Goal: Task Accomplishment & Management: Manage account settings

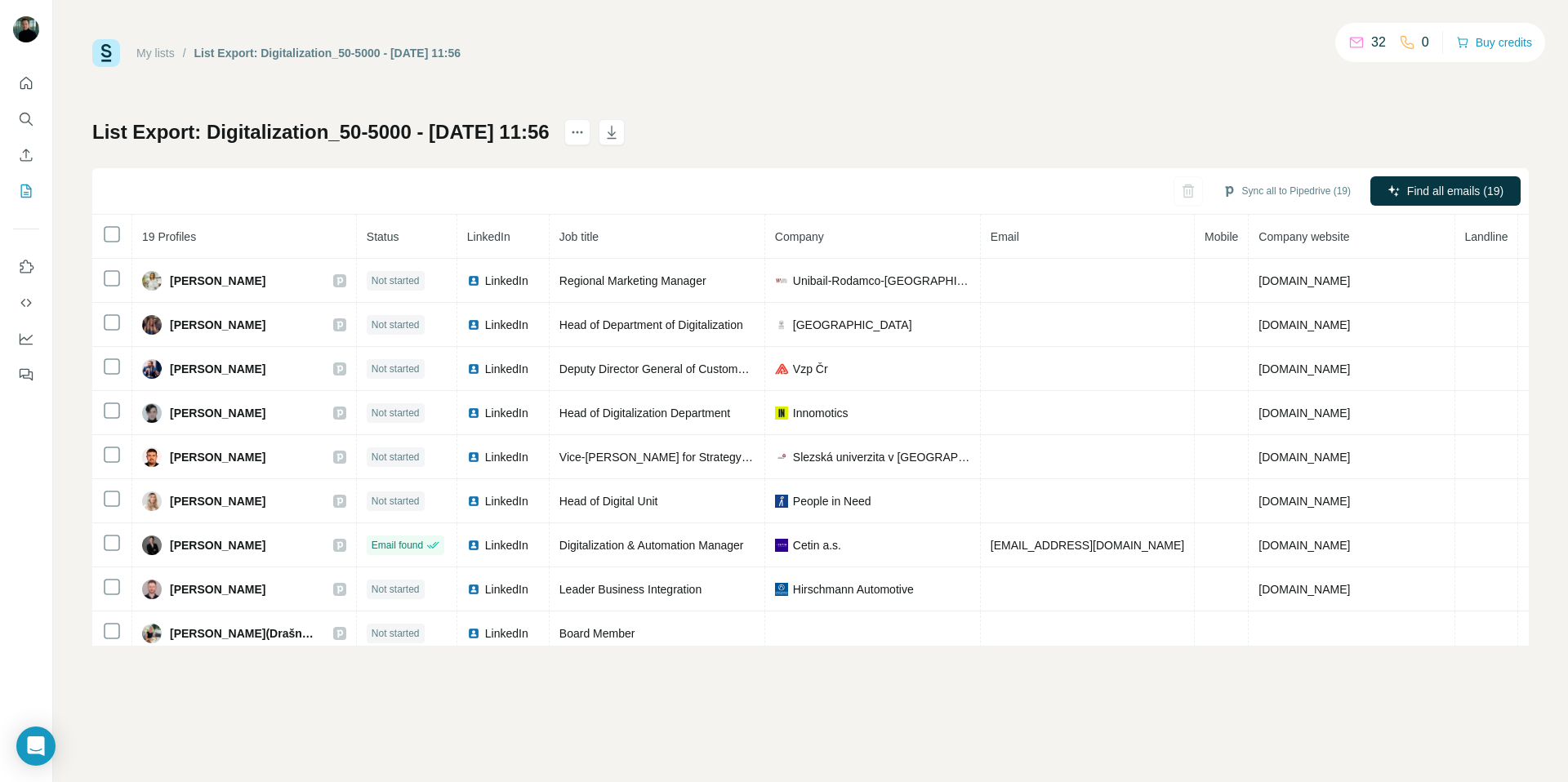
scroll to position [450, 1]
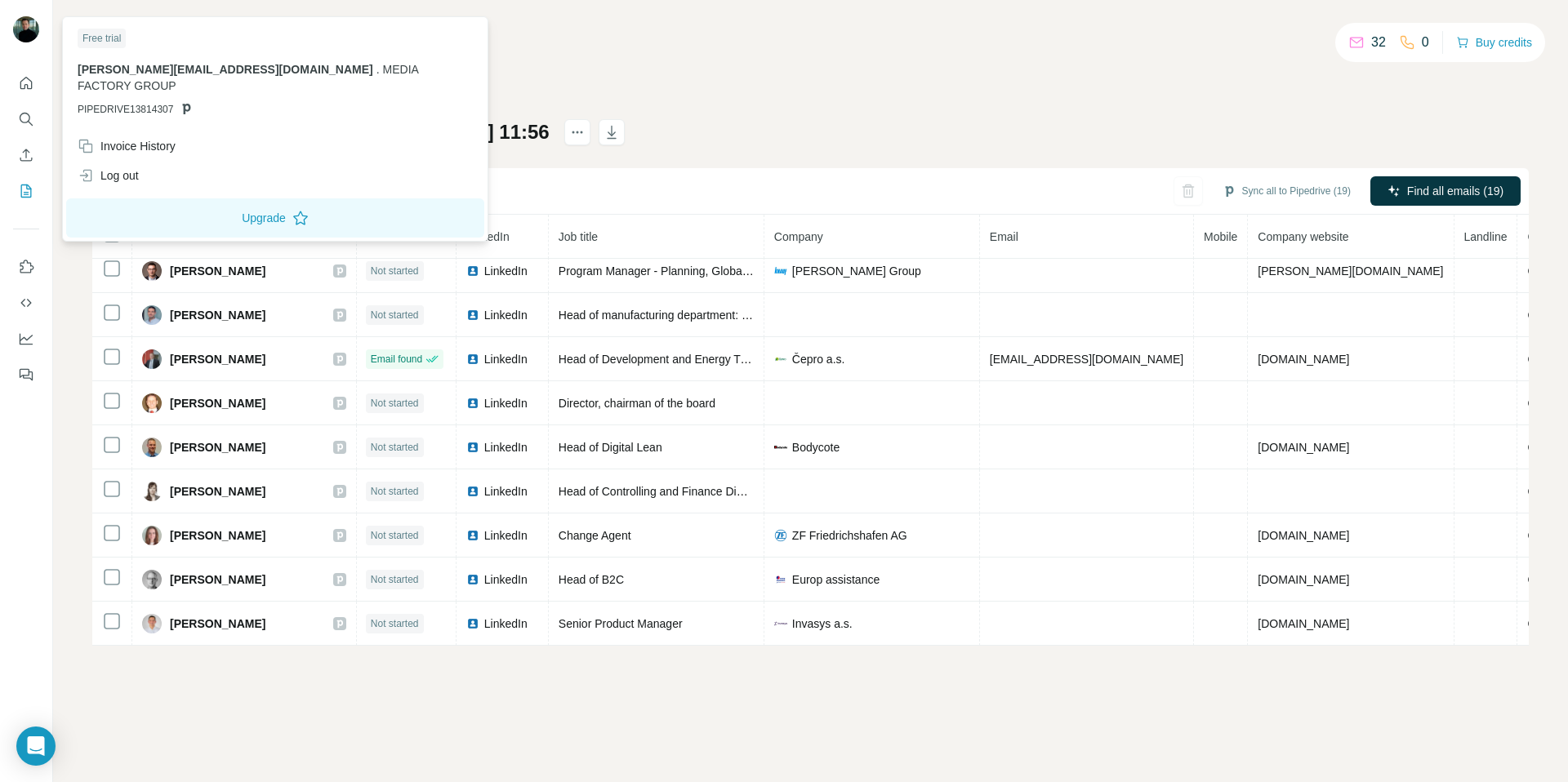
click at [26, 31] on img at bounding box center [26, 29] width 26 height 26
click at [120, 138] on div "Invoice History" at bounding box center [127, 147] width 98 height 16
drag, startPoint x: 273, startPoint y: 725, endPoint x: 268, endPoint y: 712, distance: 13.9
click at [272, 724] on span "Close" at bounding box center [269, 732] width 29 height 16
click at [157, 65] on span "[PERSON_NAME][EMAIL_ADDRESS][DOMAIN_NAME]" at bounding box center [225, 70] width 296 height 13
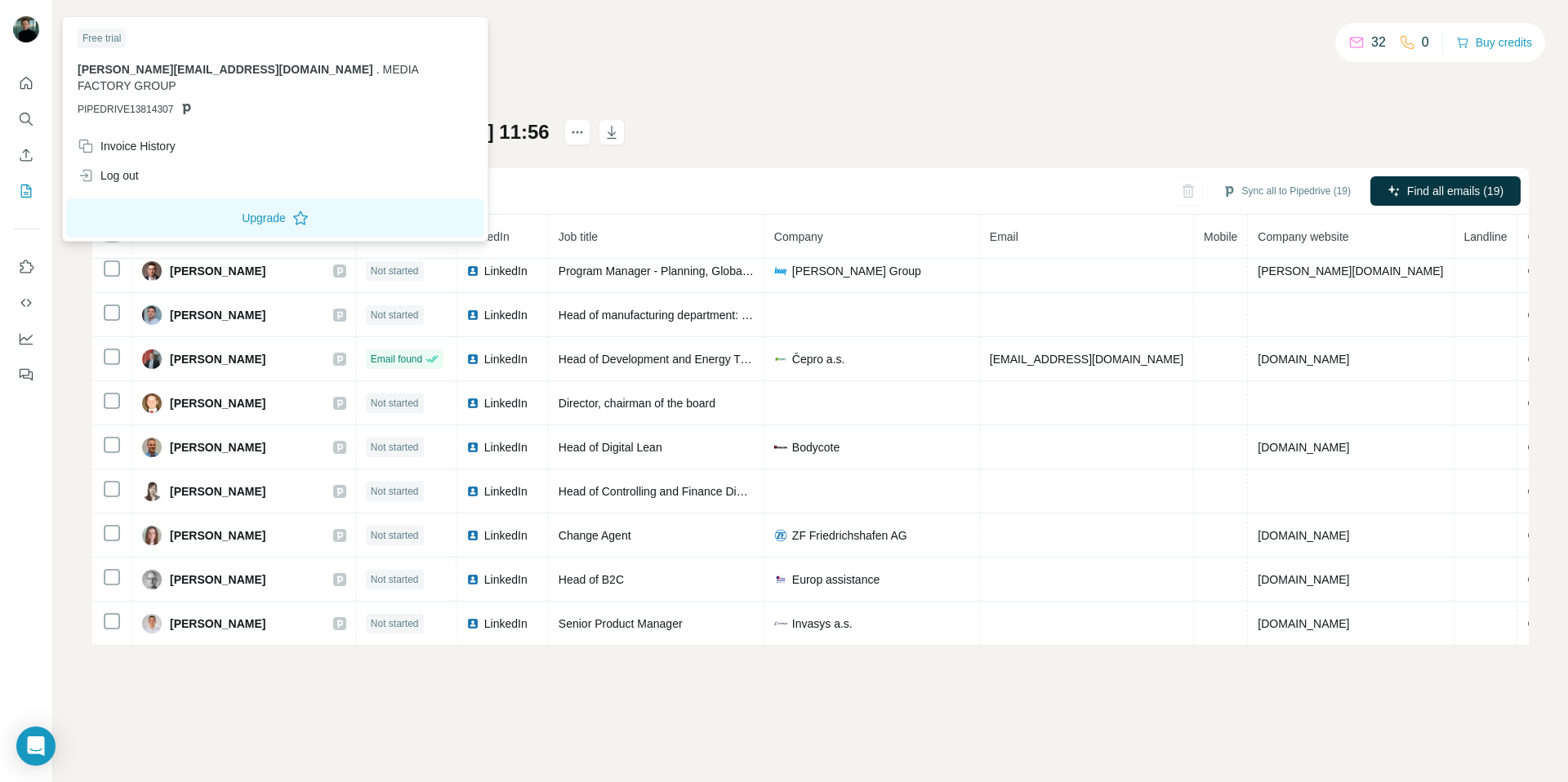
click at [162, 73] on span "[PERSON_NAME][EMAIL_ADDRESS][DOMAIN_NAME]" at bounding box center [225, 70] width 296 height 13
click at [103, 36] on div "Free trial" at bounding box center [102, 38] width 48 height 20
click at [102, 36] on div "Free trial" at bounding box center [102, 38] width 48 height 20
click at [237, 202] on button "Upgrade" at bounding box center [275, 218] width 418 height 39
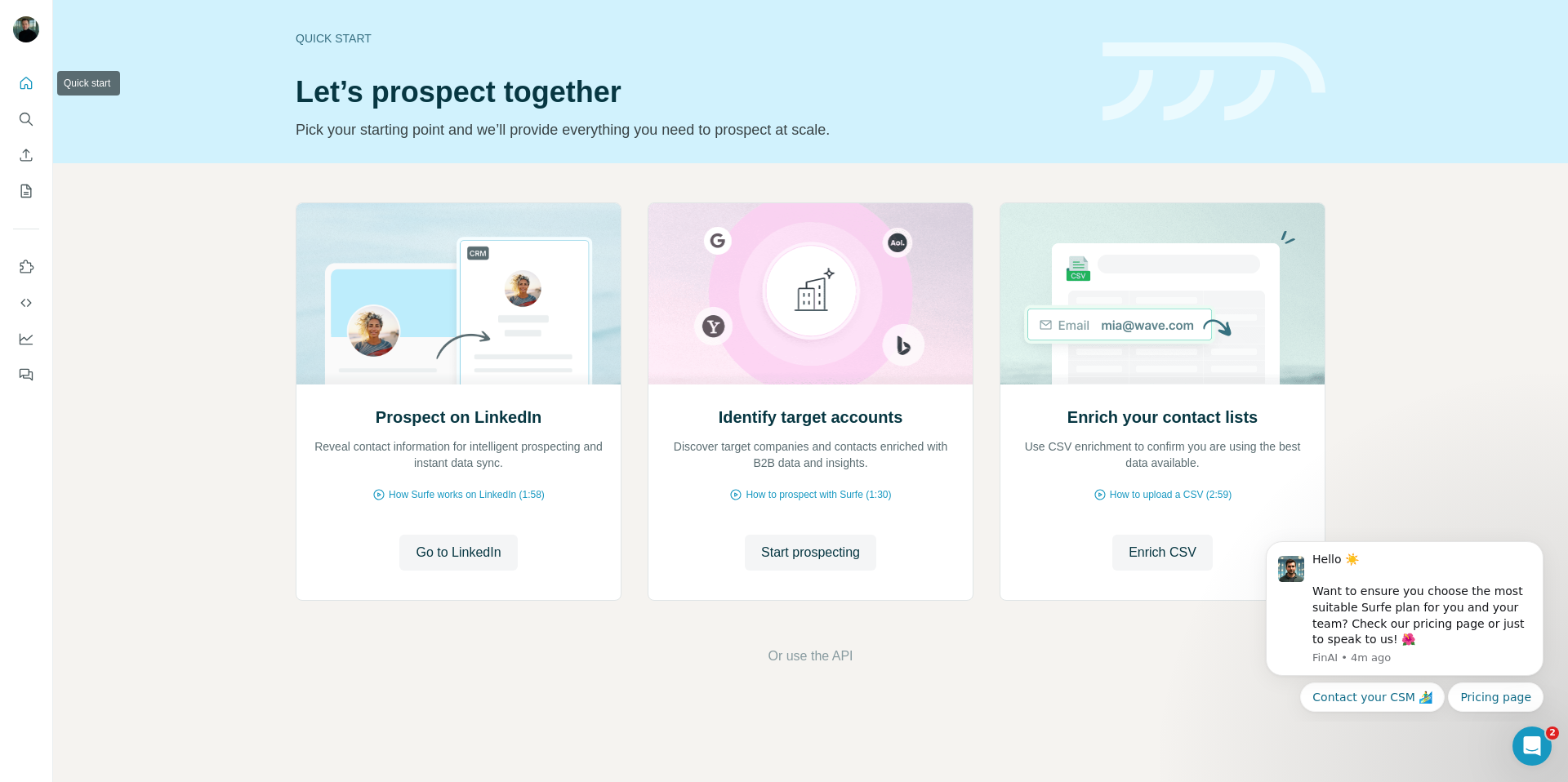
click at [18, 80] on icon "Quick start" at bounding box center [26, 84] width 16 height 16
click at [21, 196] on icon "My lists" at bounding box center [26, 191] width 11 height 13
